Goal: Information Seeking & Learning: Learn about a topic

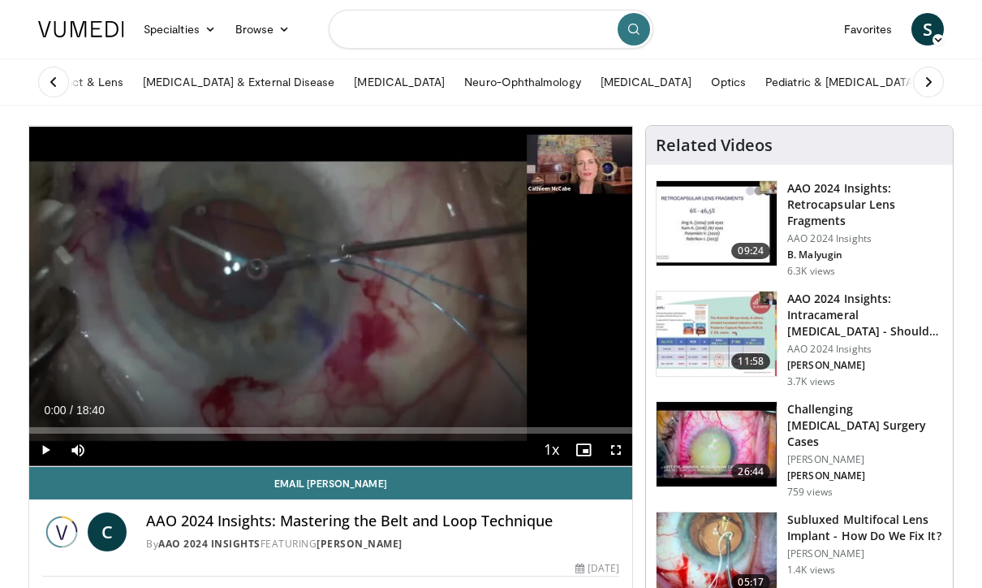
click at [543, 19] on input "Search topics, interventions" at bounding box center [491, 29] width 325 height 39
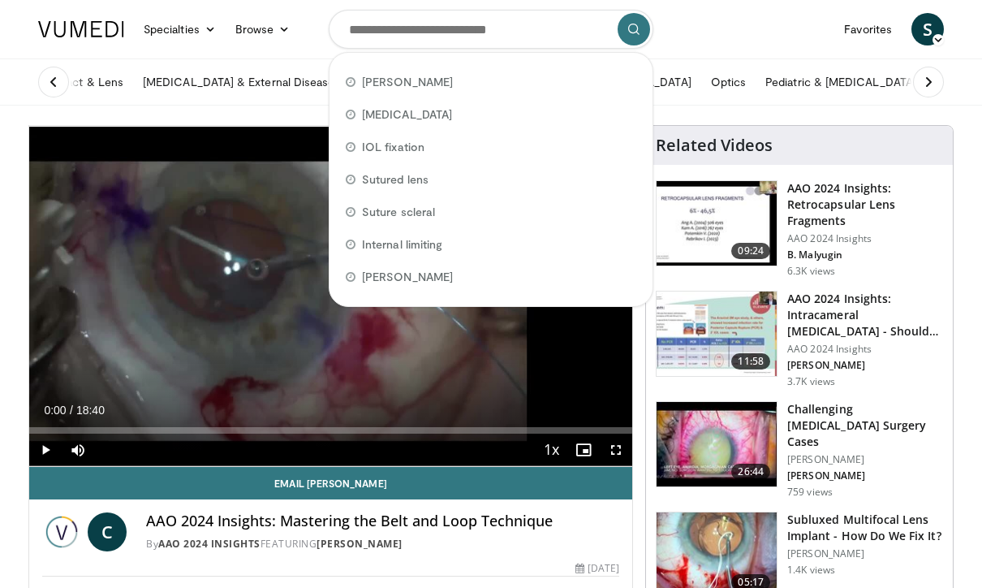
click at [556, 139] on div "IOL fixation" at bounding box center [491, 147] width 310 height 32
type input "**********"
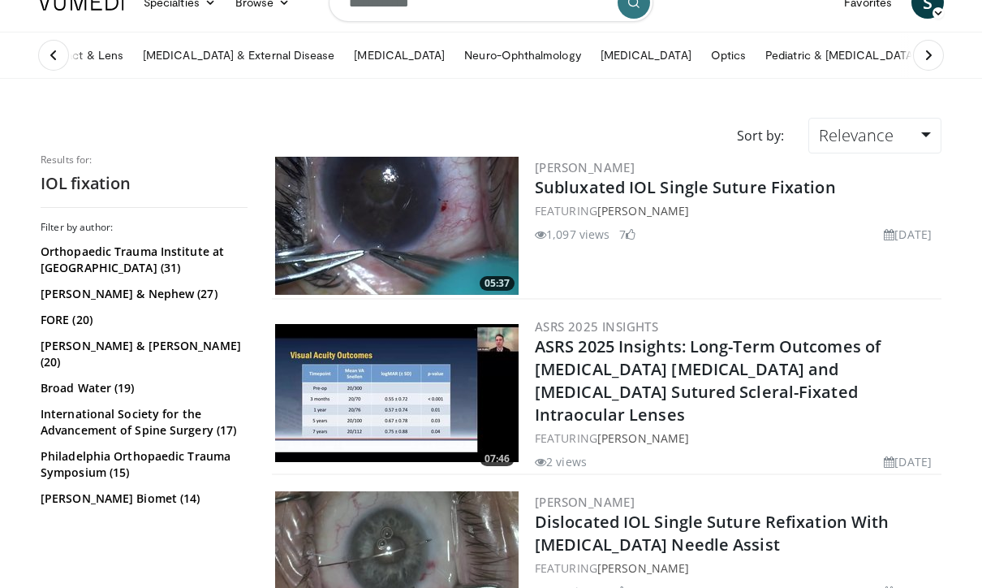
scroll to position [20, 0]
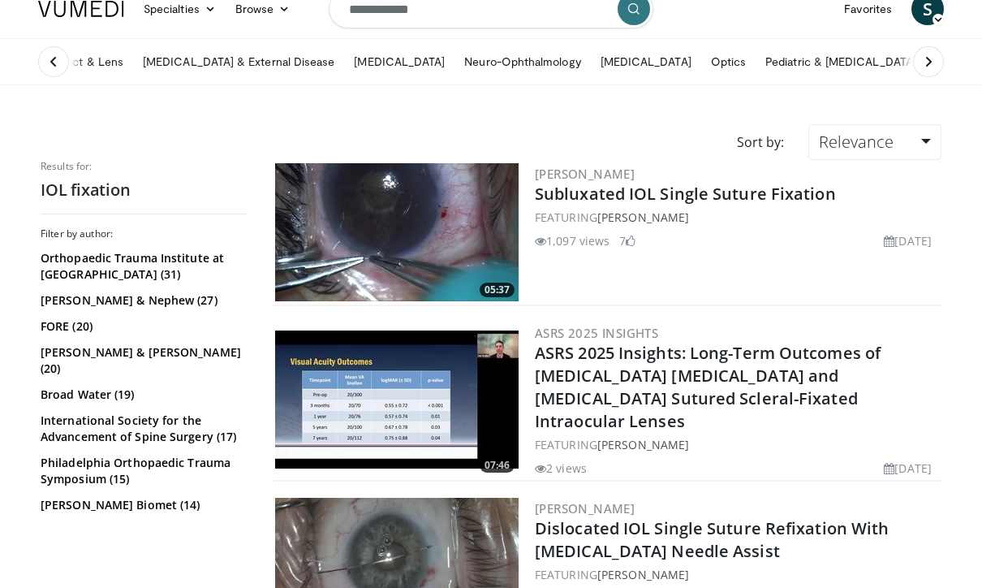
click at [917, 148] on link "Relevance" at bounding box center [875, 142] width 133 height 36
click at [883, 283] on link "Newest" at bounding box center [873, 286] width 128 height 26
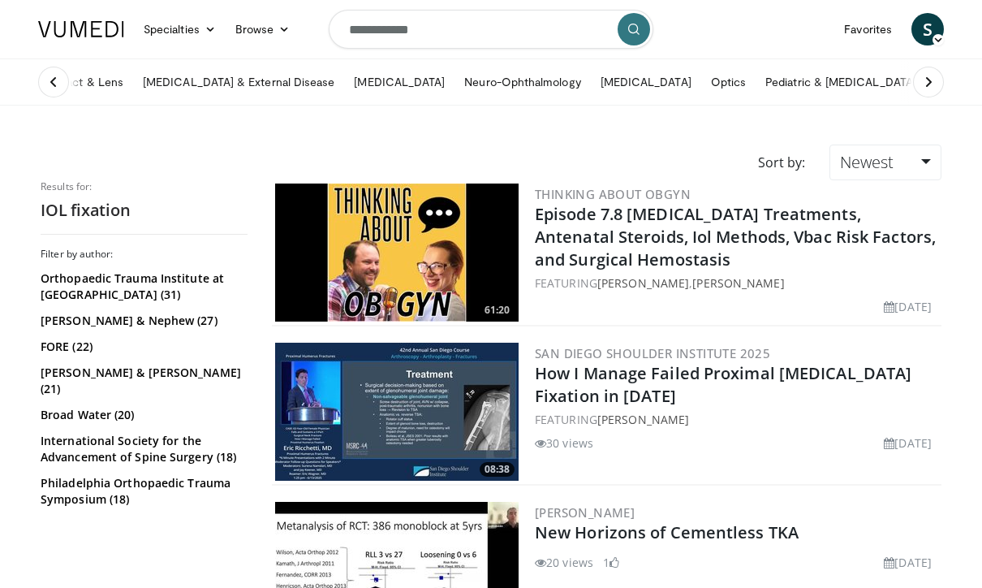
click at [570, 11] on input "**********" at bounding box center [491, 29] width 325 height 39
click at [928, 162] on link "Newest" at bounding box center [886, 162] width 112 height 36
click at [917, 200] on link "Relevance" at bounding box center [894, 202] width 128 height 26
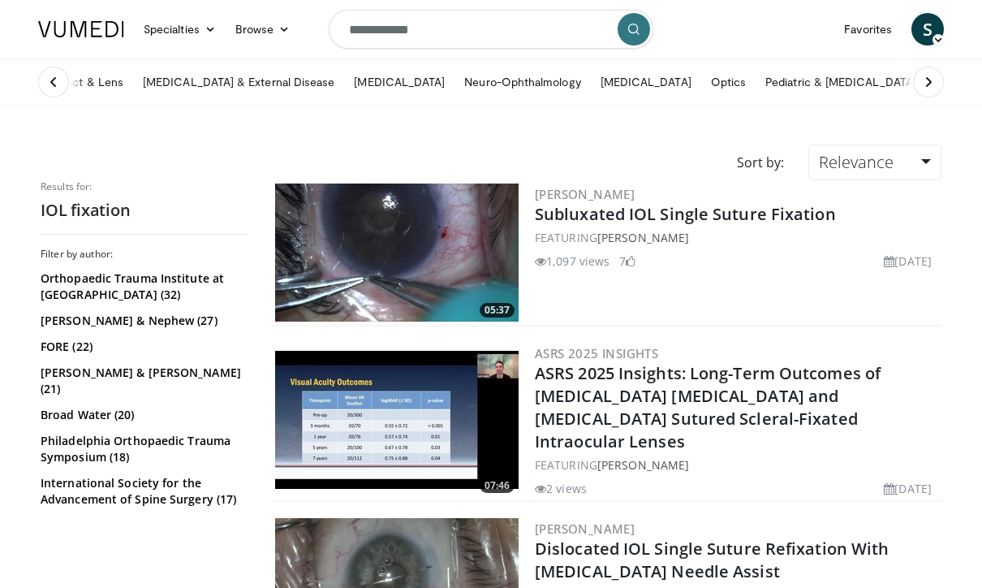
click at [563, 28] on input "**********" at bounding box center [491, 29] width 325 height 39
click at [597, 27] on icon "button" at bounding box center [598, 29] width 13 height 13
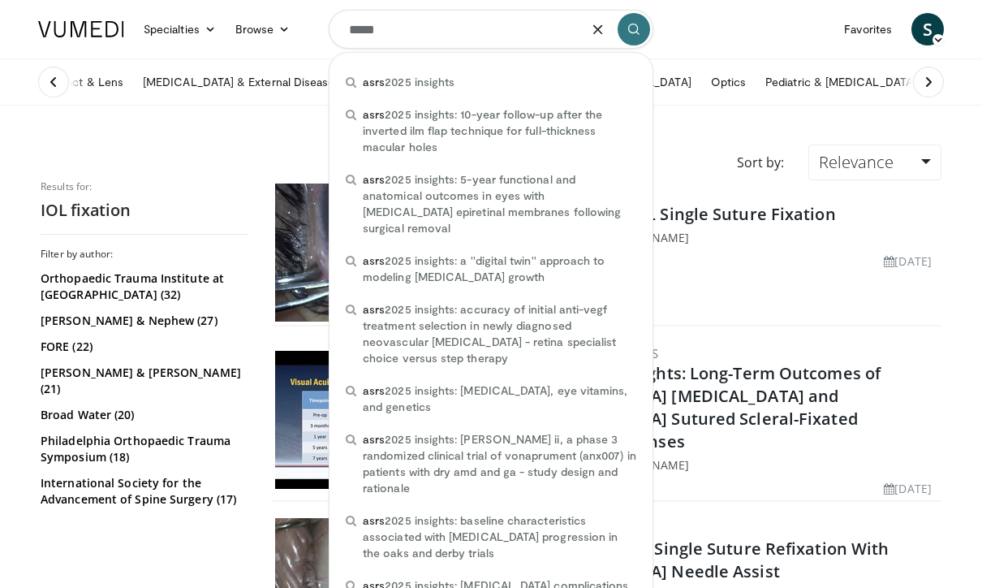
click at [464, 80] on div "asrs 2025 insights" at bounding box center [491, 82] width 310 height 32
type input "**********"
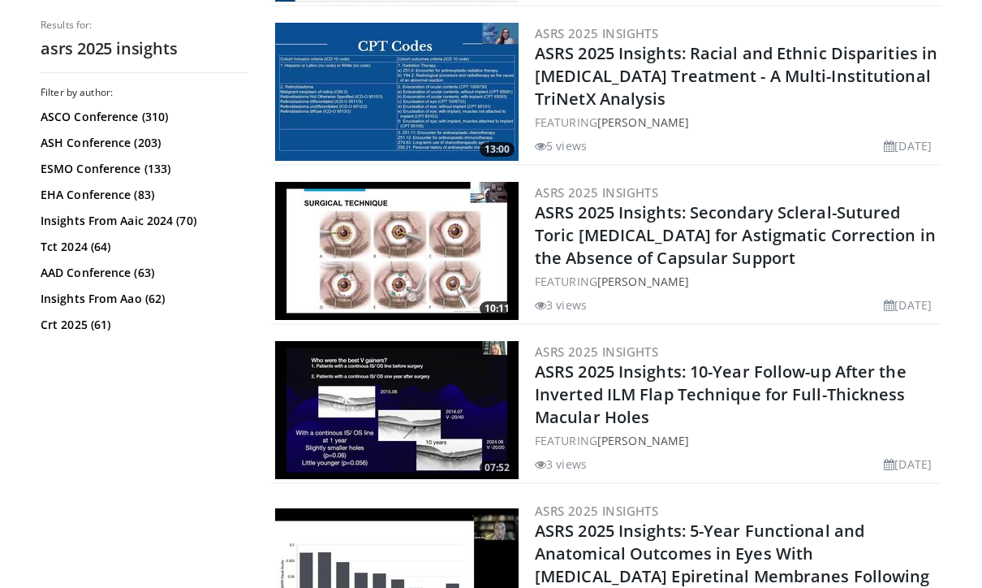
scroll to position [2587, 0]
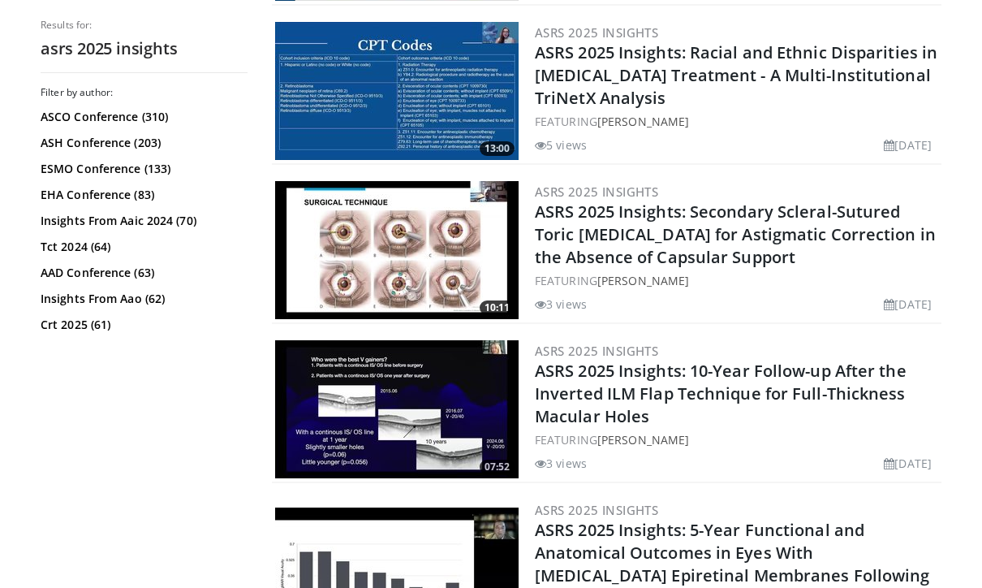
click at [896, 201] on link "ASRS 2025 Insights: Secondary Scleral-Sutured Toric [MEDICAL_DATA] for Astigmat…" at bounding box center [735, 234] width 401 height 67
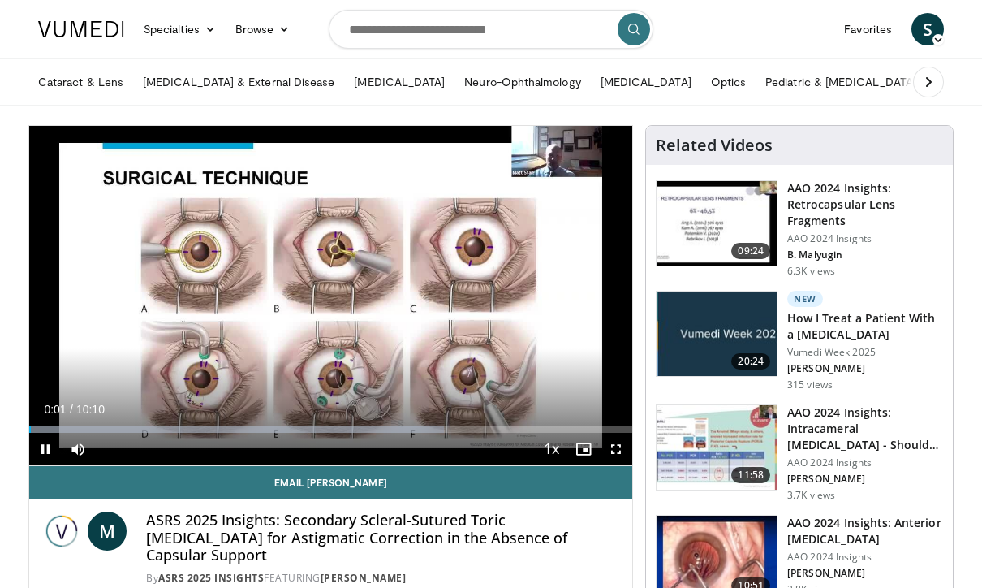
click at [505, 285] on icon "Video Player" at bounding box center [494, 295] width 45 height 45
click at [503, 291] on icon "Video Player" at bounding box center [494, 295] width 45 height 45
click at [498, 293] on icon "Video Player" at bounding box center [494, 295] width 45 height 45
click at [498, 292] on icon "Video Player" at bounding box center [494, 295] width 45 height 45
click at [498, 293] on icon "Video Player" at bounding box center [494, 295] width 45 height 45
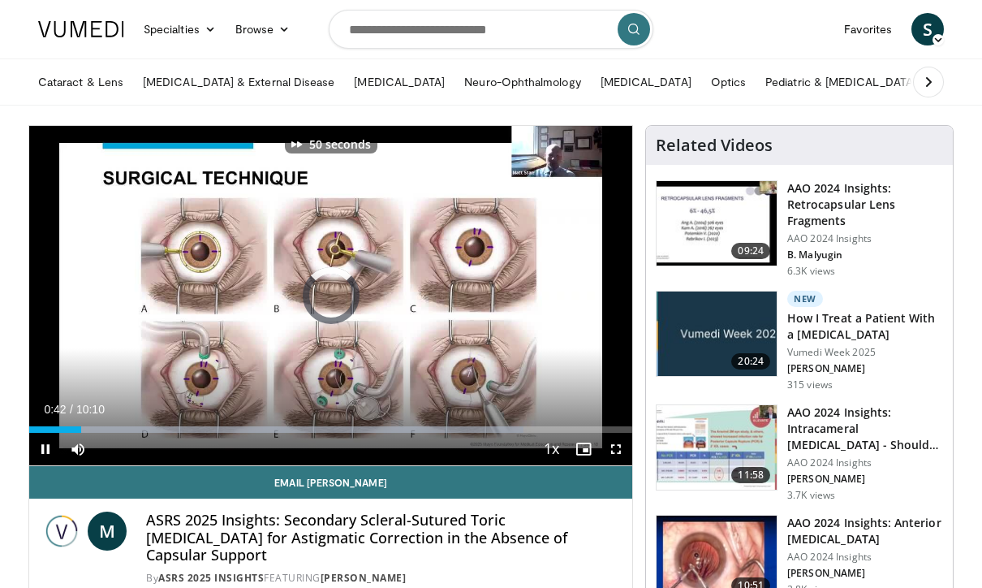
click at [499, 296] on icon "Video Player" at bounding box center [494, 295] width 45 height 45
click at [500, 288] on icon "Video Player" at bounding box center [494, 295] width 45 height 45
click at [498, 283] on icon "Video Player" at bounding box center [494, 295] width 45 height 45
click at [497, 289] on icon "Video Player" at bounding box center [494, 295] width 45 height 45
click at [497, 291] on icon "Video Player" at bounding box center [494, 295] width 45 height 45
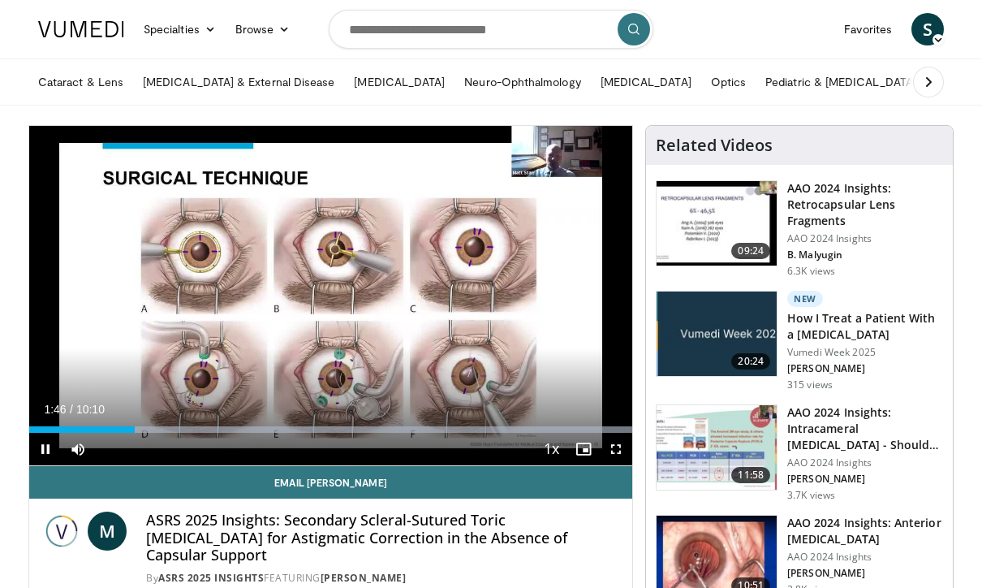
click at [500, 295] on icon "Video Player" at bounding box center [494, 295] width 45 height 45
click at [501, 280] on div "10 seconds Tap to unmute" at bounding box center [330, 295] width 603 height 339
click at [530, 314] on div "10 seconds Tap to unmute" at bounding box center [330, 295] width 603 height 339
click at [551, 295] on div "10 seconds Tap to unmute" at bounding box center [330, 295] width 603 height 339
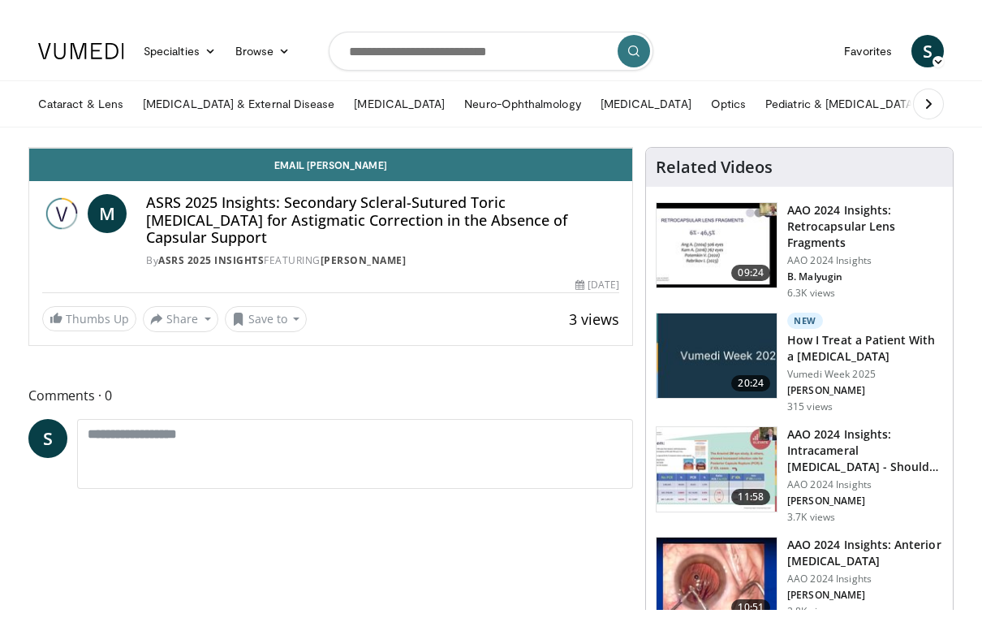
scroll to position [19, 0]
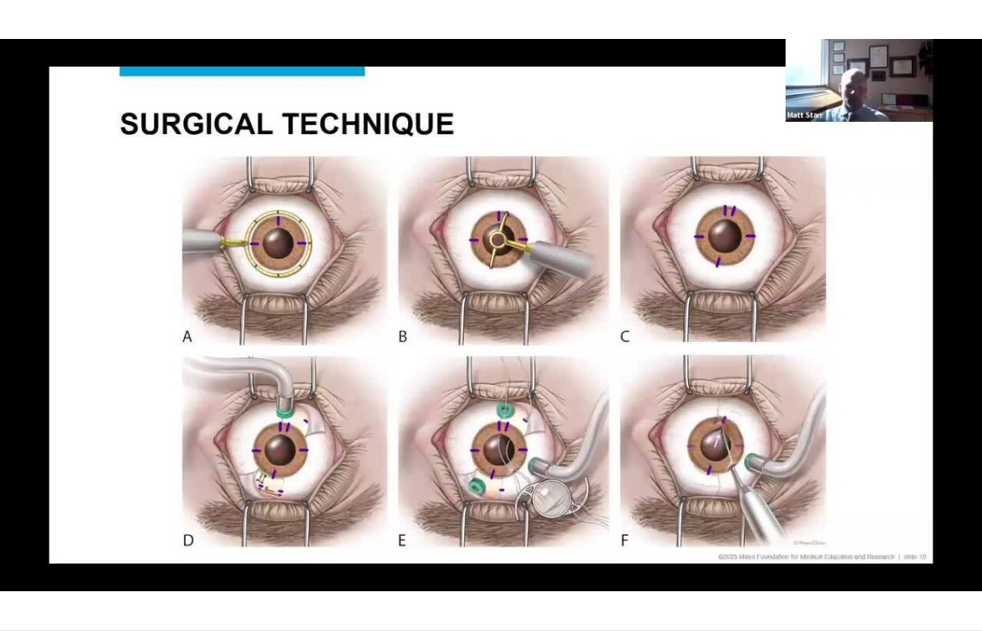
click at [875, 396] on div "10 seconds Tap to unmute" at bounding box center [491, 315] width 982 height 630
click at [867, 295] on div "10 seconds Tap to unmute" at bounding box center [491, 315] width 982 height 630
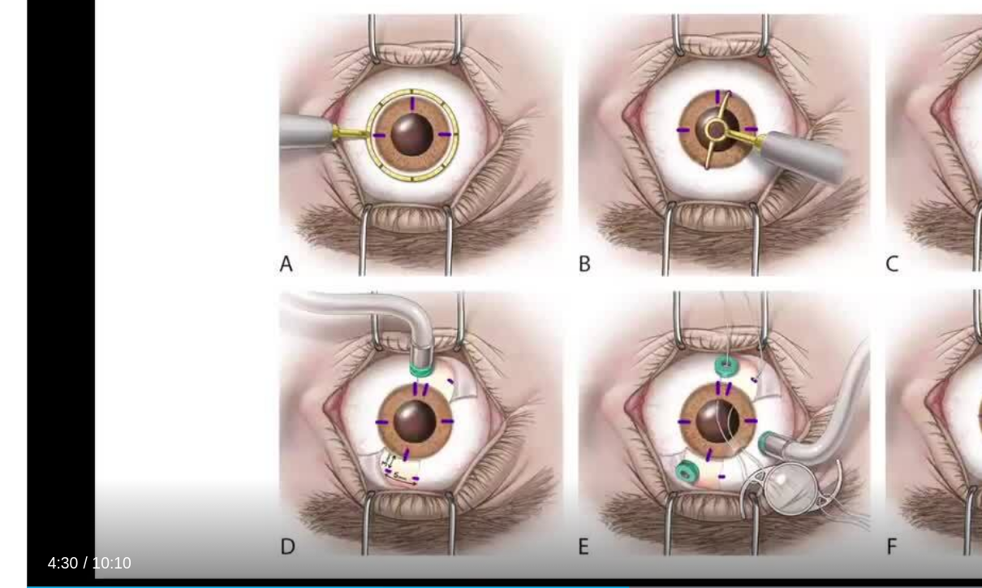
scroll to position [52, 0]
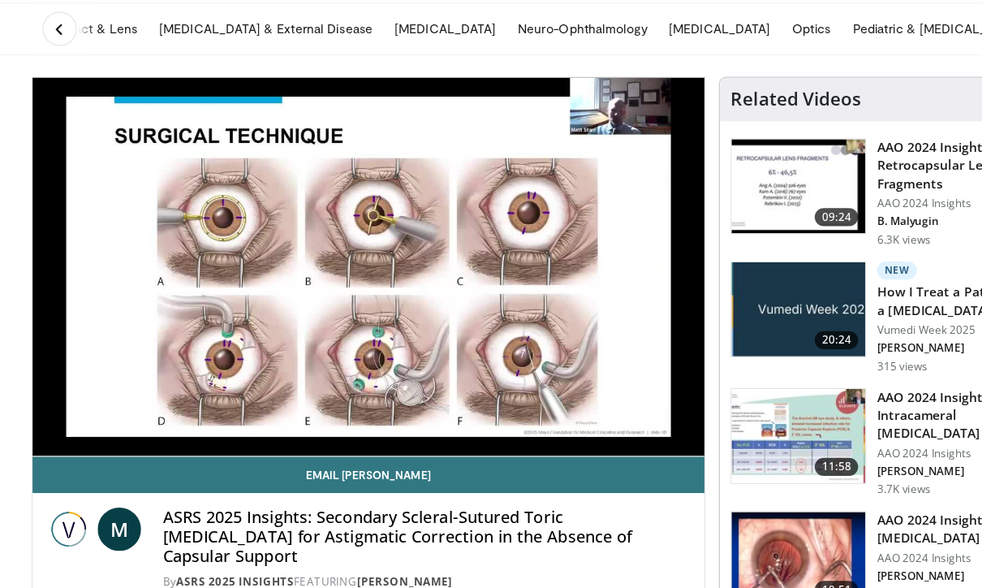
click at [561, 313] on div "10 seconds Tap to unmute" at bounding box center [330, 243] width 603 height 339
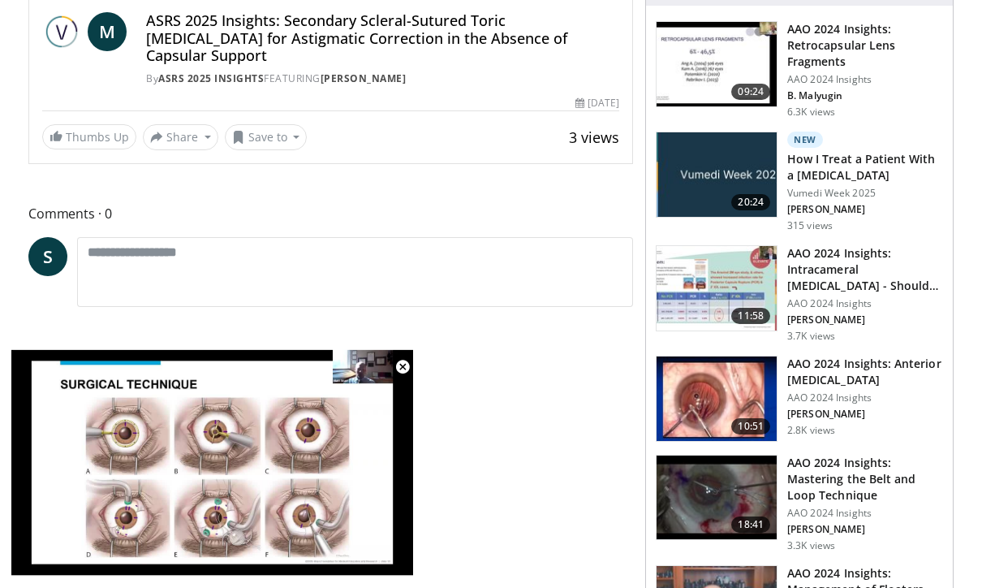
scroll to position [0, 0]
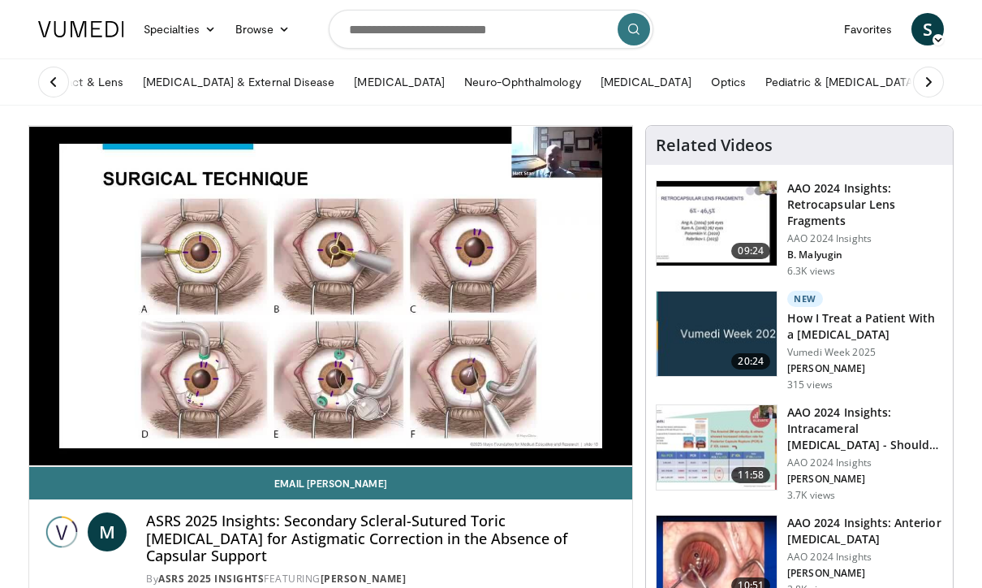
click at [558, 254] on div "10 seconds Tap to unmute" at bounding box center [330, 296] width 603 height 340
click at [554, 28] on input "Search topics, interventions" at bounding box center [491, 29] width 325 height 39
type input "**********"
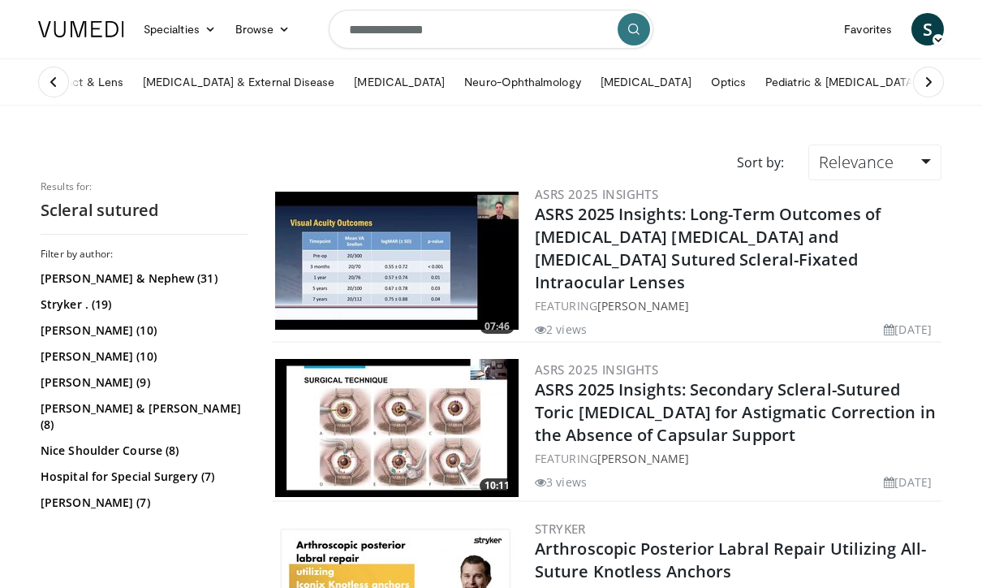
click at [55, 80] on icon at bounding box center [53, 82] width 16 height 16
click at [93, 81] on link "Cataract & Lens" at bounding box center [80, 82] width 105 height 32
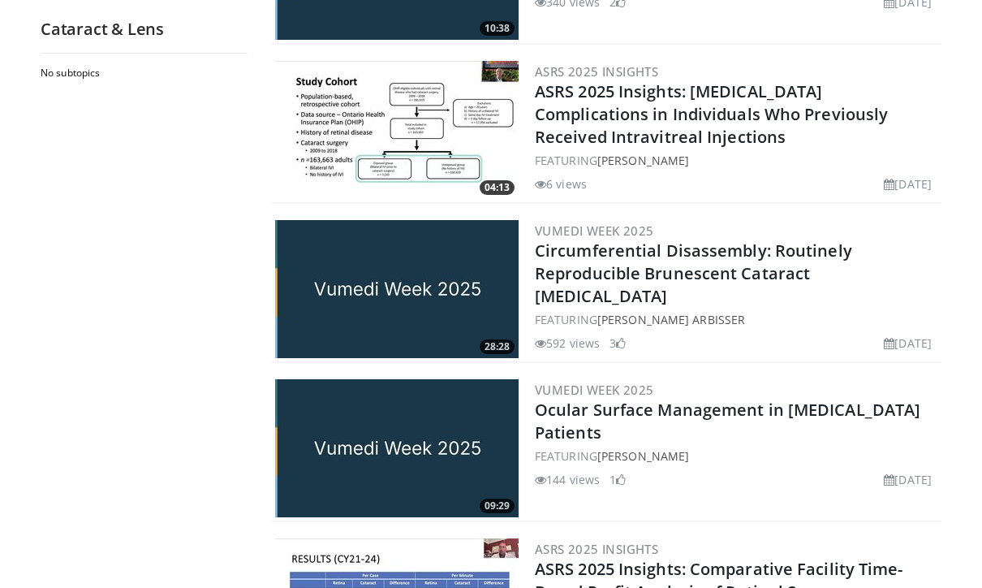
scroll to position [594, 0]
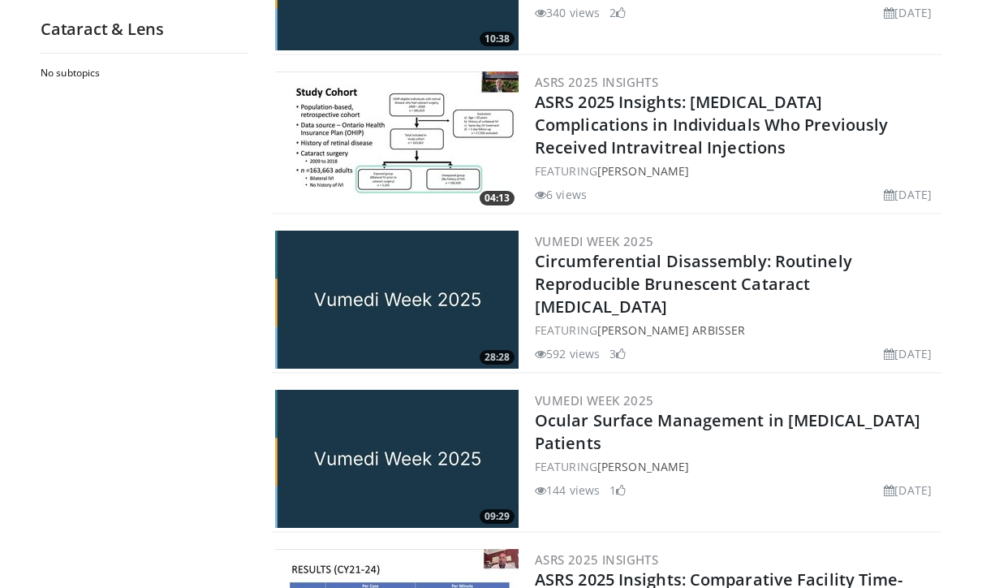
click at [777, 283] on link "Circumferential Disassembly: Routinely Reproducible Brunescent Cataract [MEDICA…" at bounding box center [693, 283] width 317 height 67
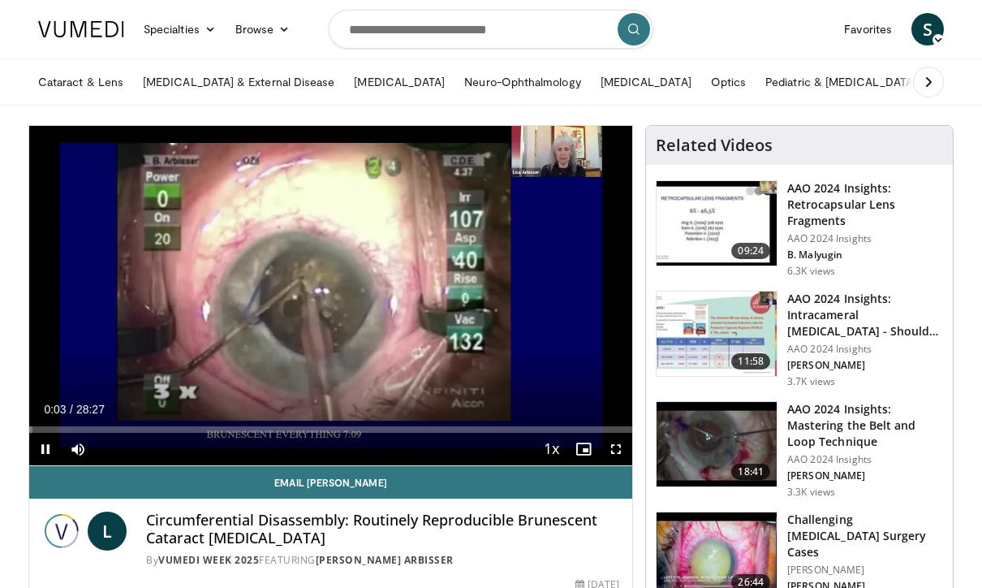
click at [477, 289] on icon "Video Player" at bounding box center [494, 295] width 45 height 45
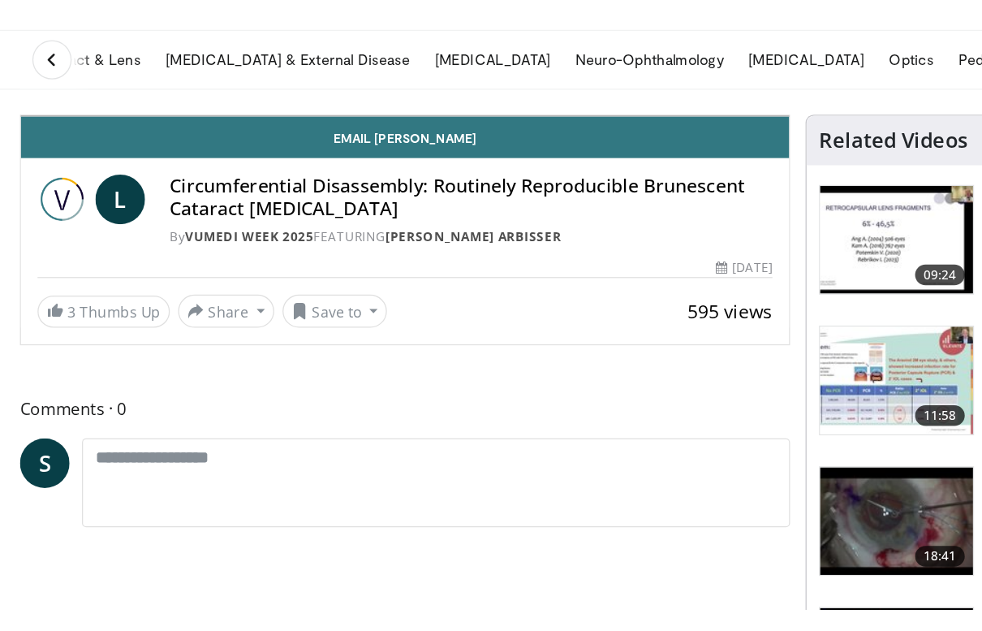
scroll to position [19, 0]
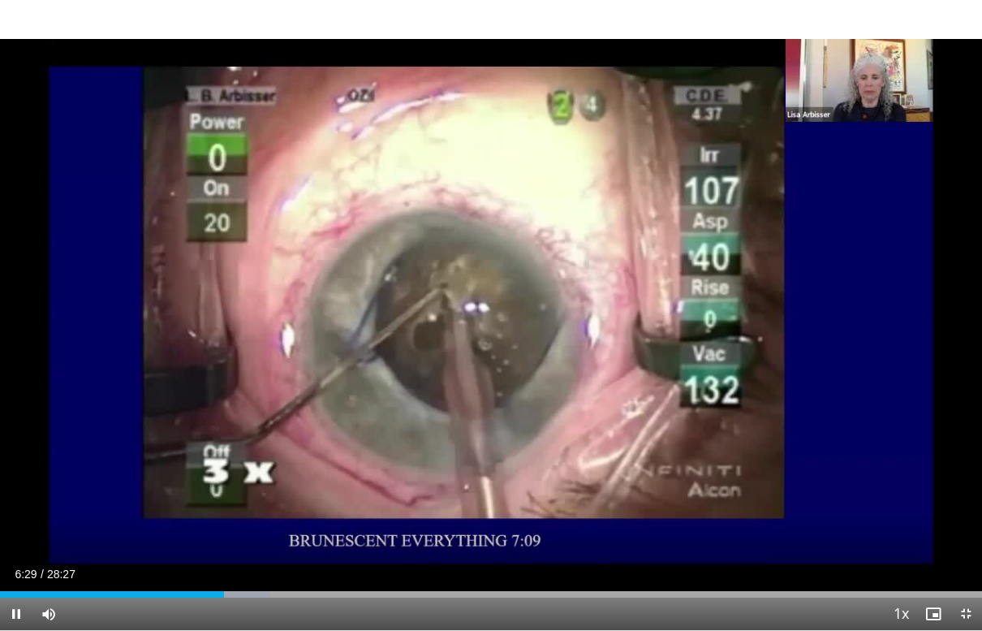
click at [456, 367] on div "10 seconds Tap to unmute" at bounding box center [491, 315] width 982 height 630
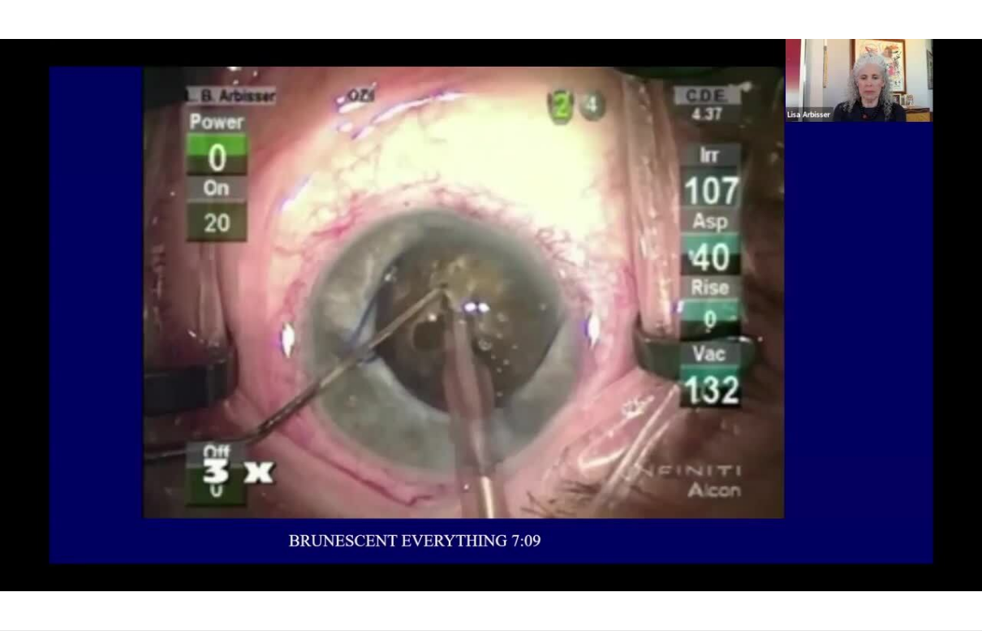
click at [69, 587] on div "Loaded : 27.55%" at bounding box center [491, 622] width 982 height 15
click at [83, 587] on div "Current Time 2:00 / Duration 28:27" at bounding box center [491, 606] width 982 height 15
click at [192, 513] on div "10 seconds Tap to unmute" at bounding box center [491, 315] width 982 height 630
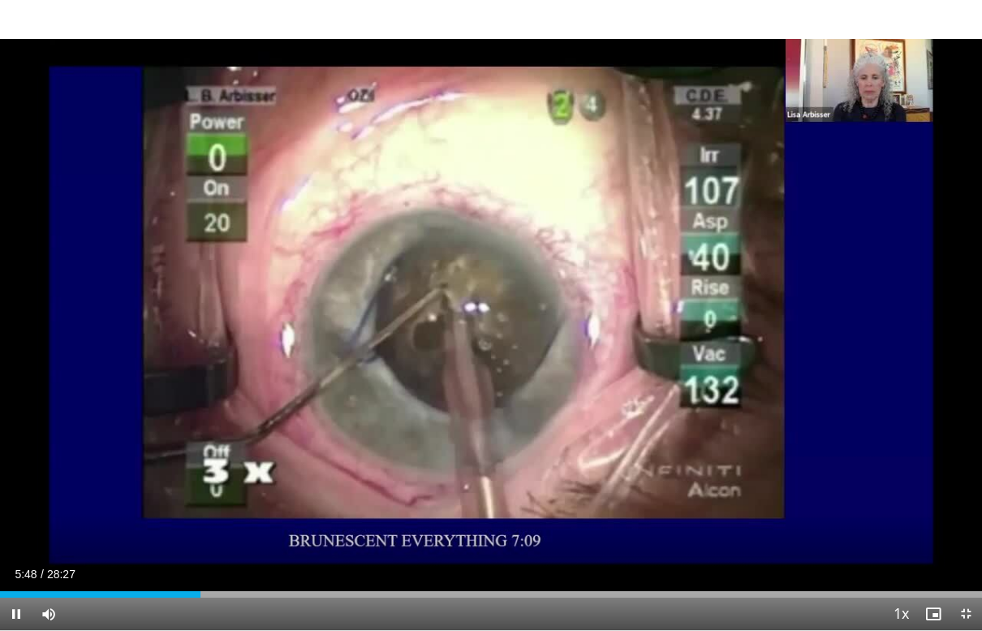
click at [303, 504] on div "10 seconds Tap to unmute" at bounding box center [491, 315] width 982 height 630
click at [209, 587] on div "Loaded : 20.52%" at bounding box center [491, 594] width 982 height 6
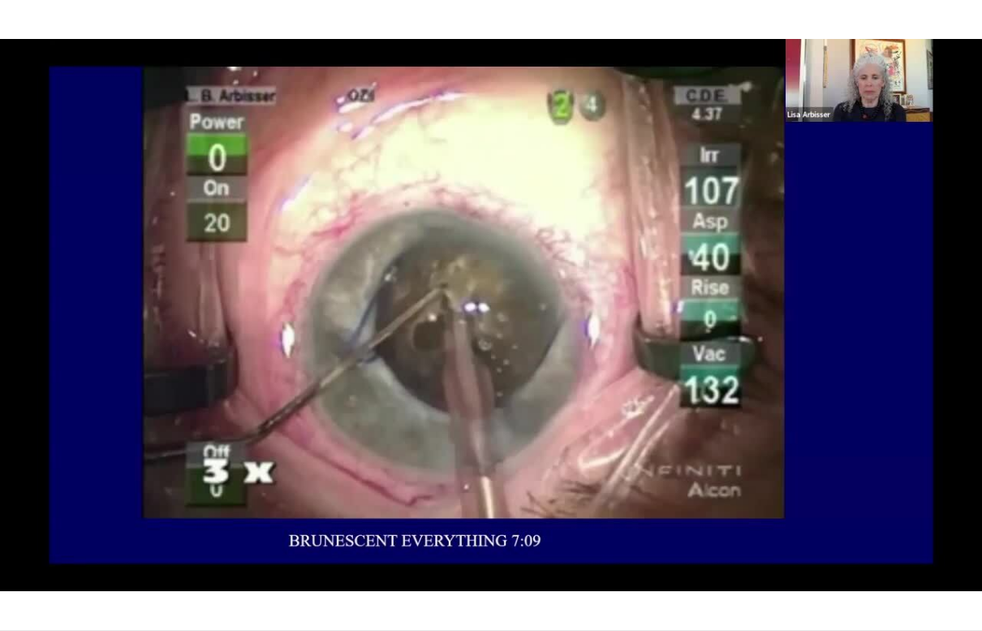
click at [933, 520] on div "10 seconds Tap to unmute" at bounding box center [491, 315] width 982 height 630
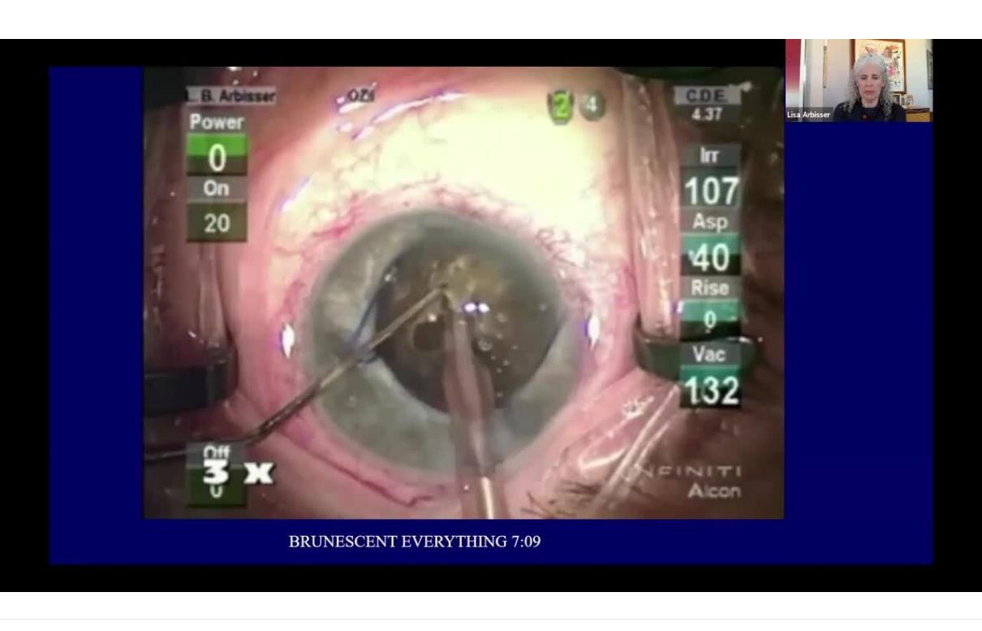
scroll to position [0, 0]
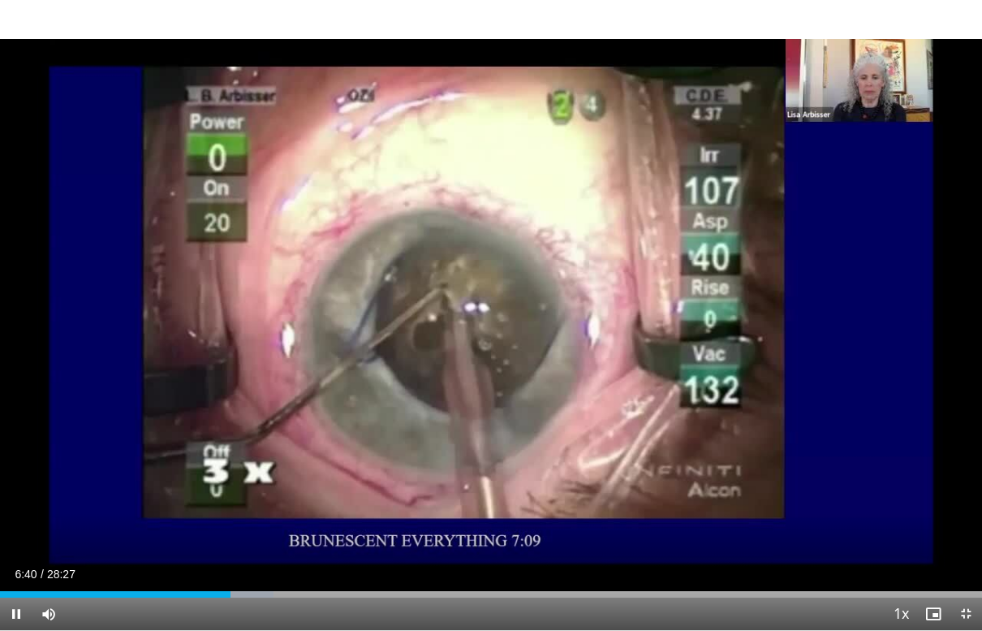
click at [321, 321] on div "10 seconds Tap to unmute" at bounding box center [491, 315] width 982 height 630
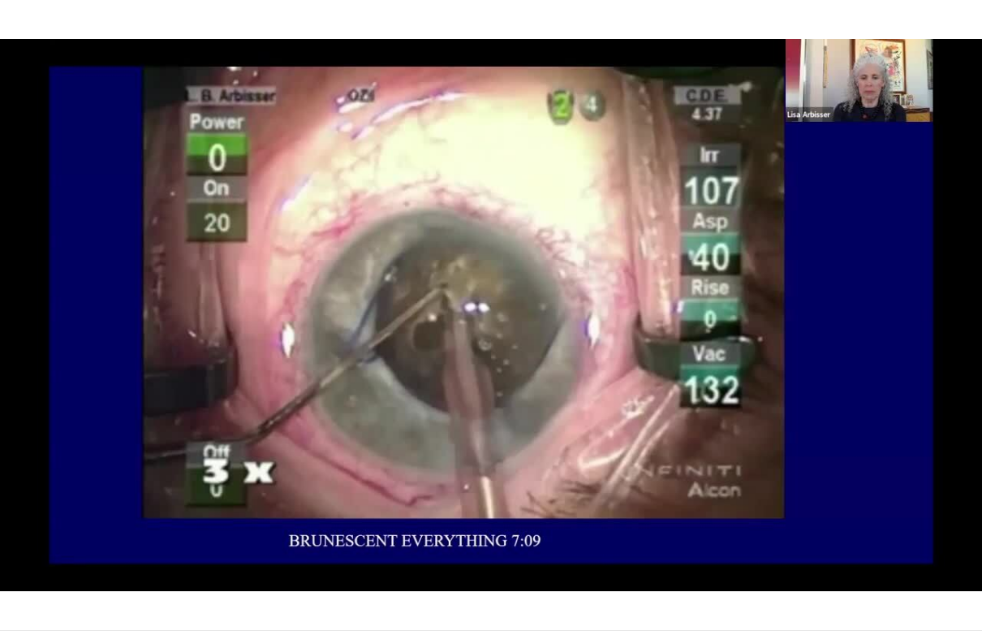
click at [809, 352] on div "10 seconds Tap to unmute" at bounding box center [491, 315] width 982 height 630
click at [887, 358] on div "10 seconds Tap to unmute" at bounding box center [491, 315] width 982 height 630
click at [933, 383] on div "10 seconds Tap to unmute" at bounding box center [491, 315] width 982 height 630
click at [908, 239] on div "10 seconds Tap to unmute" at bounding box center [491, 315] width 982 height 630
click at [919, 175] on div "10 seconds Tap to unmute" at bounding box center [491, 315] width 982 height 630
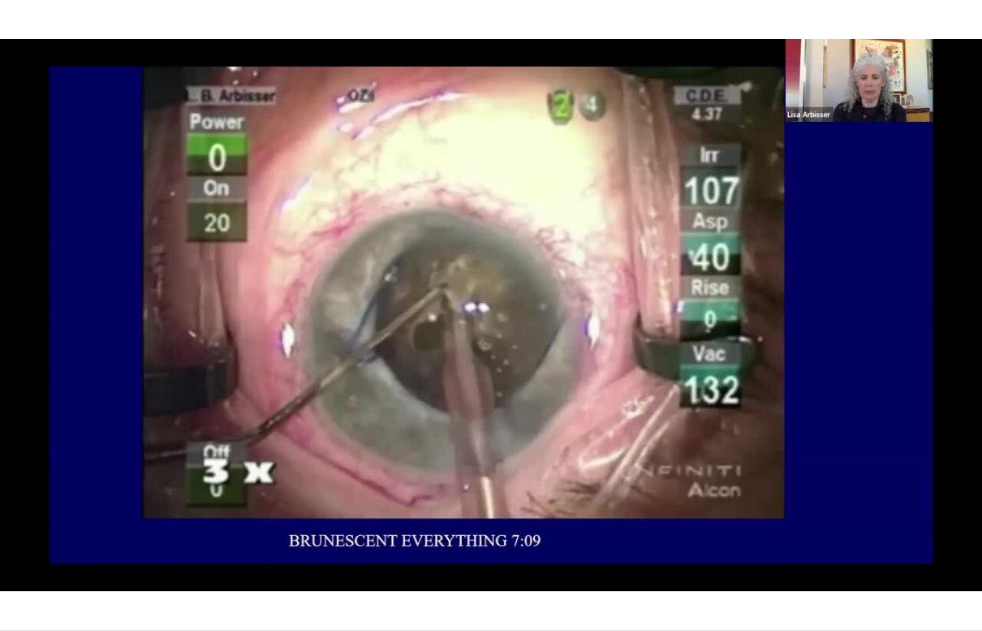
click at [927, 261] on div "10 seconds Tap to unmute" at bounding box center [491, 315] width 982 height 630
click at [928, 300] on div "10 seconds Tap to unmute" at bounding box center [491, 315] width 982 height 630
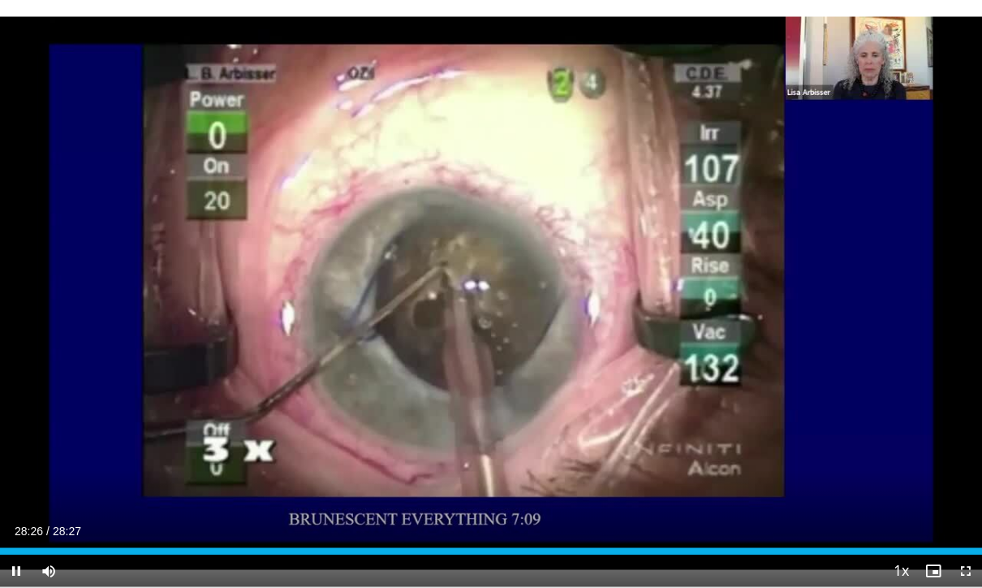
scroll to position [58, 0]
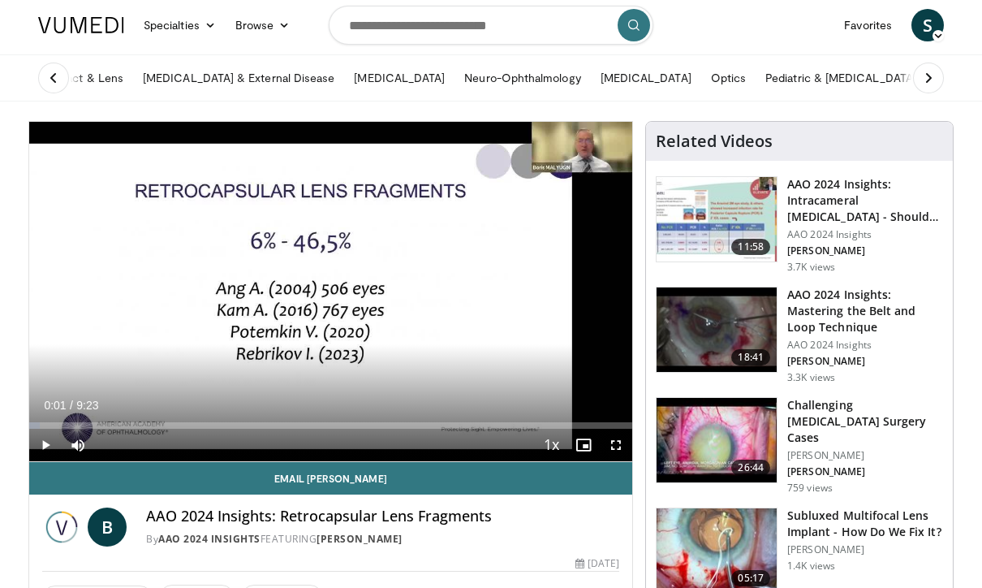
scroll to position [7, 0]
